Goal: Find contact information: Find contact information

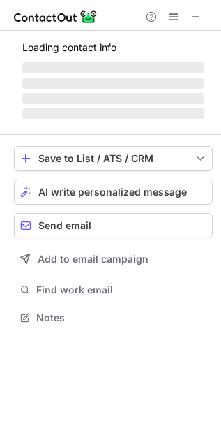
scroll to position [304, 221]
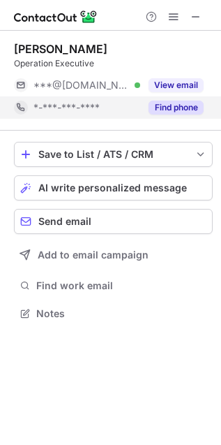
click at [200, 105] on button "Find phone" at bounding box center [176, 108] width 55 height 14
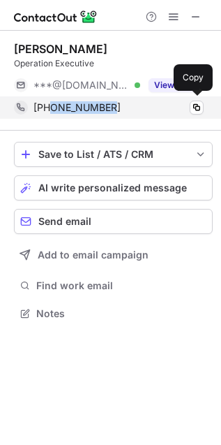
drag, startPoint x: 113, startPoint y: 107, endPoint x: 51, endPoint y: 112, distance: 62.3
click at [51, 112] on div "+918446615038" at bounding box center [119, 107] width 170 height 13
copy span "8446615038"
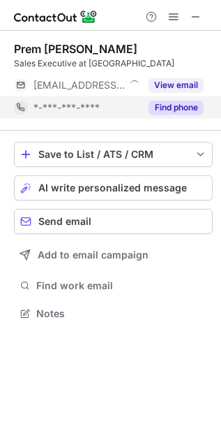
scroll to position [304, 221]
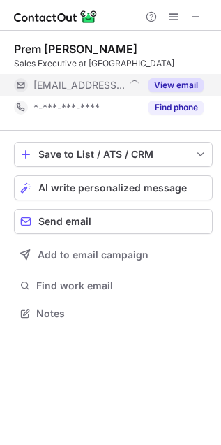
click at [181, 88] on button "View email" at bounding box center [176, 85] width 55 height 14
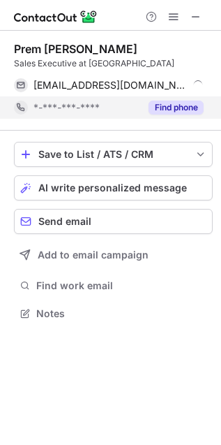
click at [181, 101] on button "Find phone" at bounding box center [176, 108] width 55 height 14
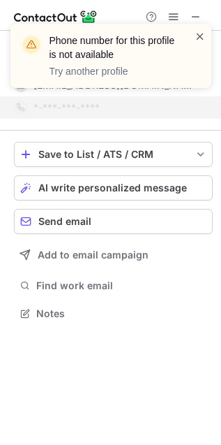
click at [196, 36] on span at bounding box center [200, 36] width 11 height 14
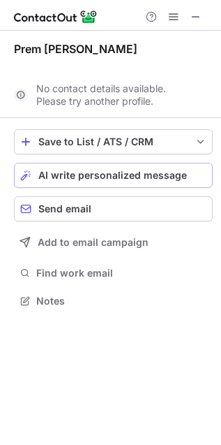
scroll to position [8, 7]
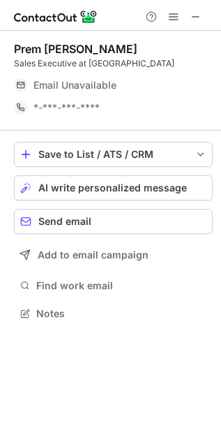
scroll to position [304, 221]
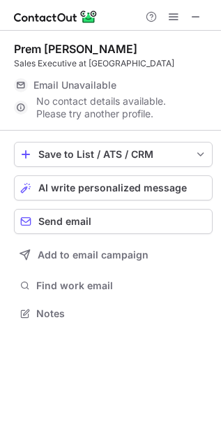
click at [108, 84] on span "Email Unavailable" at bounding box center [75, 85] width 83 height 13
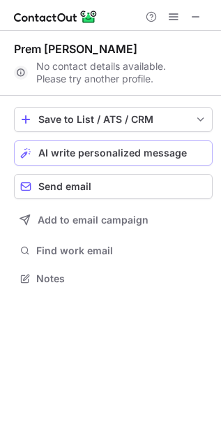
scroll to position [8, 7]
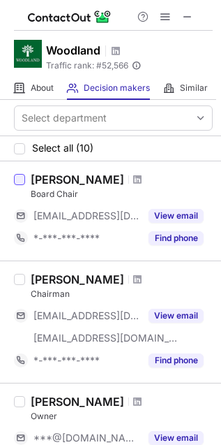
click at [21, 182] on div at bounding box center [19, 179] width 11 height 11
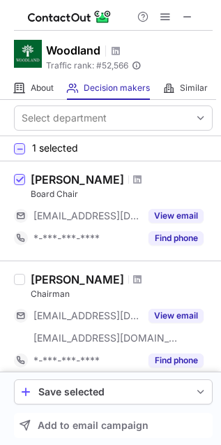
click at [64, 178] on div "Tom Rand" at bounding box center [78, 179] width 94 height 14
click at [133, 179] on span at bounding box center [137, 179] width 8 height 11
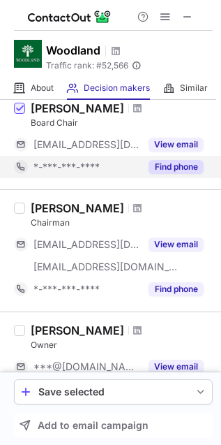
scroll to position [77, 0]
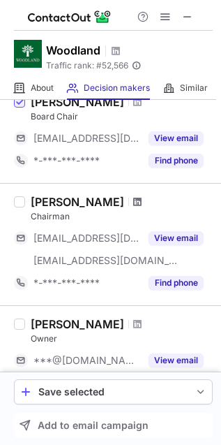
click at [133, 197] on span at bounding box center [137, 201] width 8 height 11
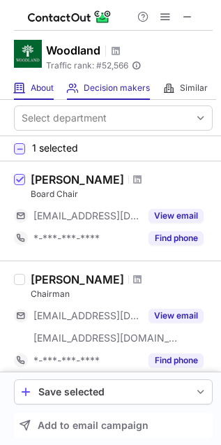
click at [25, 89] on span at bounding box center [19, 87] width 11 height 11
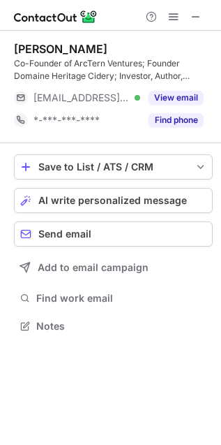
scroll to position [316, 221]
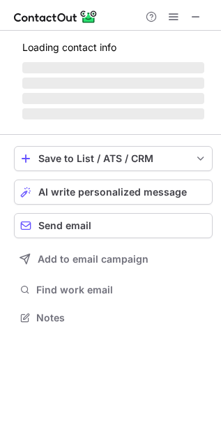
scroll to position [309, 221]
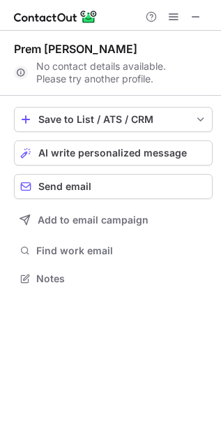
scroll to position [269, 221]
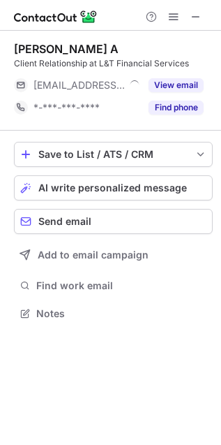
scroll to position [304, 221]
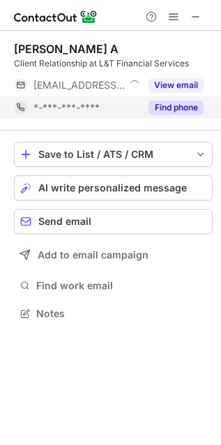
click at [172, 107] on button "Find phone" at bounding box center [176, 108] width 55 height 14
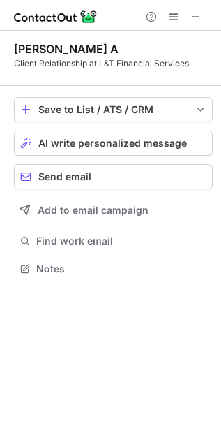
scroll to position [259, 221]
